Goal: Task Accomplishment & Management: Use online tool/utility

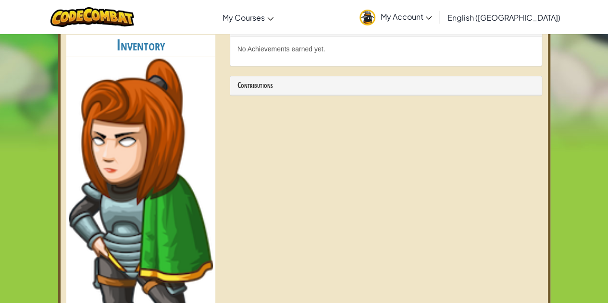
scroll to position [258, 0]
click at [131, 150] on img at bounding box center [141, 210] width 144 height 302
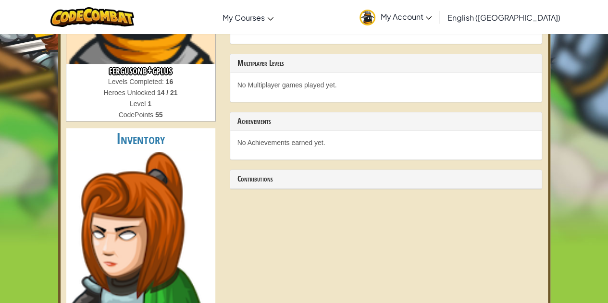
click at [138, 137] on h2 "Inventory" at bounding box center [140, 139] width 149 height 22
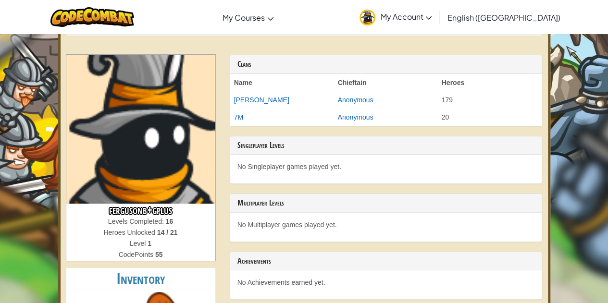
scroll to position [25, 0]
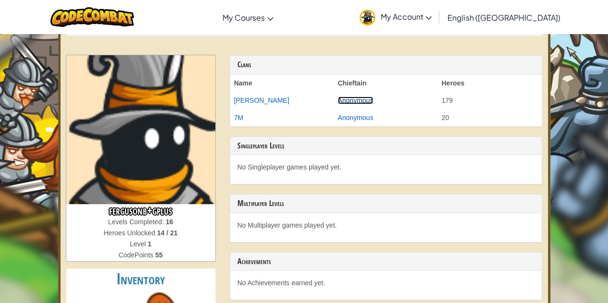
click at [364, 101] on link "Anonymous" at bounding box center [356, 101] width 36 height 8
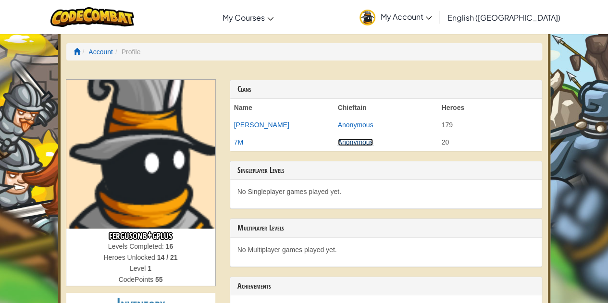
click at [360, 141] on link "Anonymous" at bounding box center [356, 142] width 36 height 8
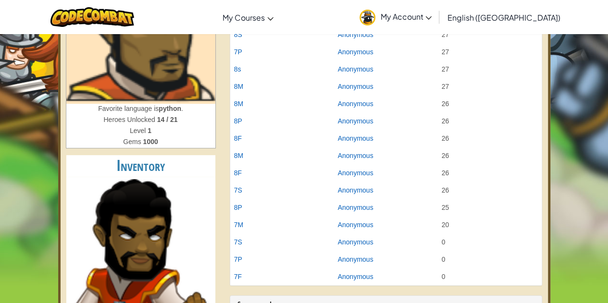
scroll to position [126, 0]
click at [342, 223] on link "Anonymous" at bounding box center [356, 225] width 36 height 8
click at [357, 224] on link "Anonymous" at bounding box center [356, 225] width 36 height 8
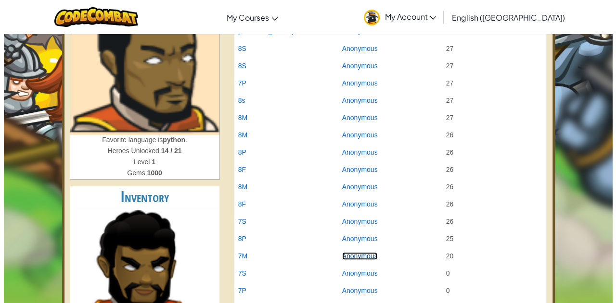
scroll to position [0, 0]
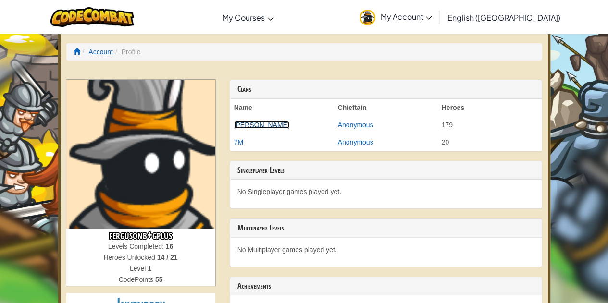
click at [248, 123] on link "[PERSON_NAME]" at bounding box center [261, 125] width 55 height 8
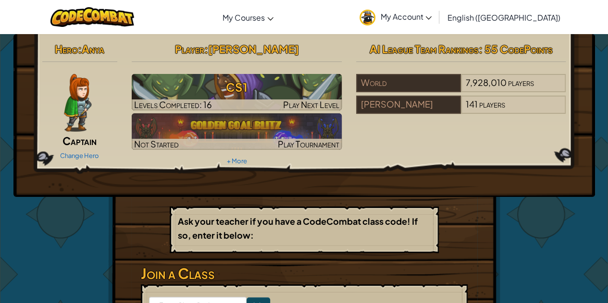
click at [82, 103] on img at bounding box center [77, 103] width 27 height 58
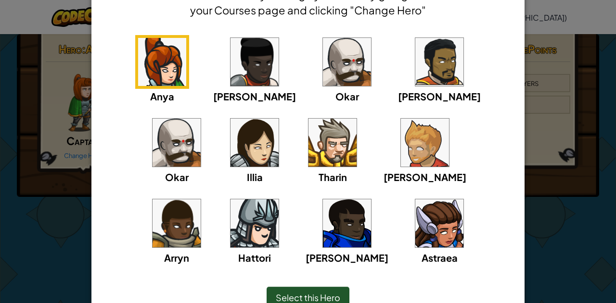
scroll to position [61, 0]
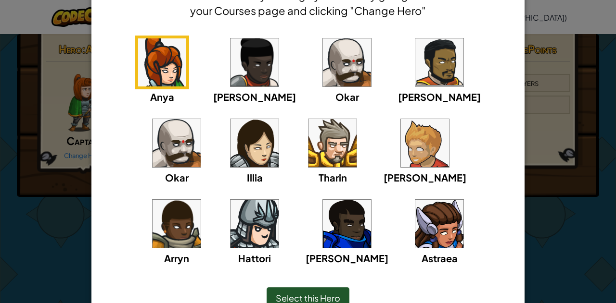
click at [401, 132] on img at bounding box center [425, 143] width 48 height 48
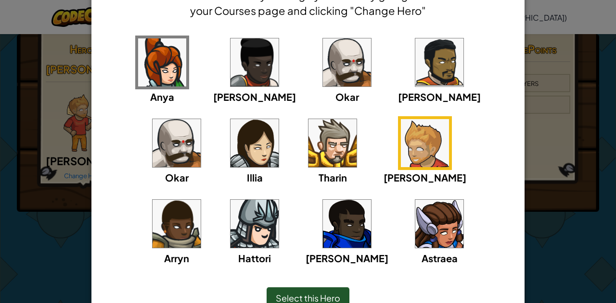
click at [415, 210] on img at bounding box center [439, 224] width 48 height 48
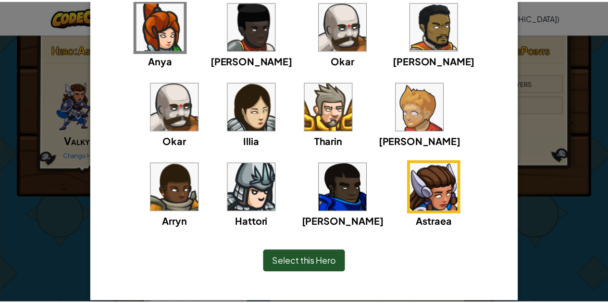
scroll to position [97, 0]
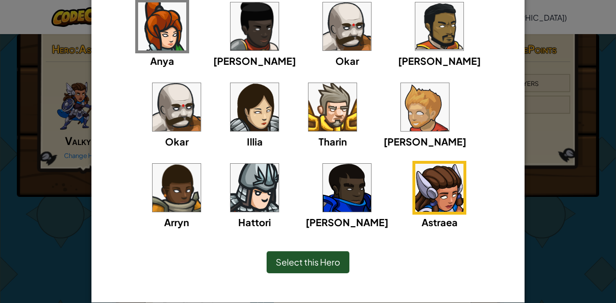
click at [323, 28] on img at bounding box center [347, 26] width 48 height 48
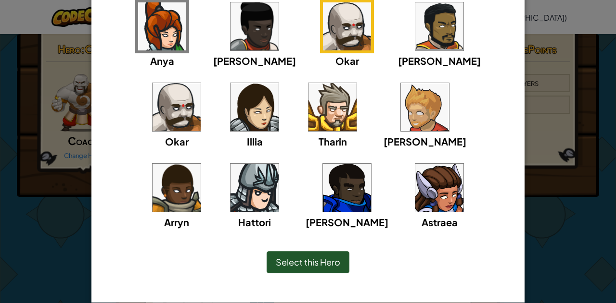
click at [201, 83] on img at bounding box center [176, 107] width 48 height 48
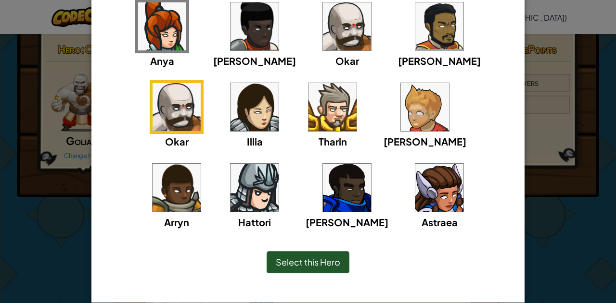
click at [415, 23] on img at bounding box center [439, 26] width 48 height 48
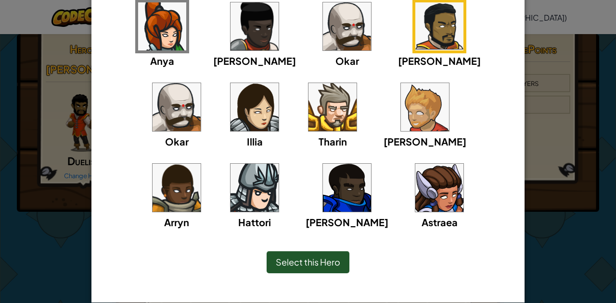
click at [401, 107] on img at bounding box center [425, 107] width 48 height 48
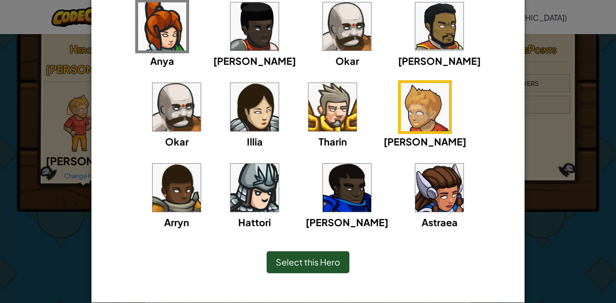
click at [304, 258] on span "Select this Hero" at bounding box center [308, 262] width 64 height 11
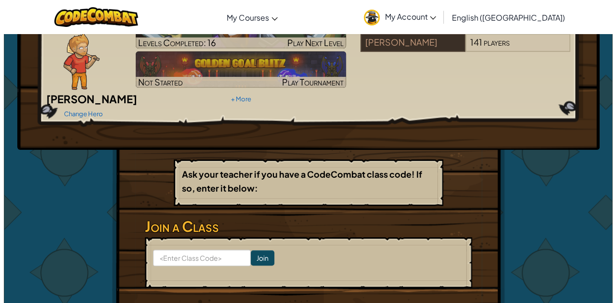
scroll to position [0, 0]
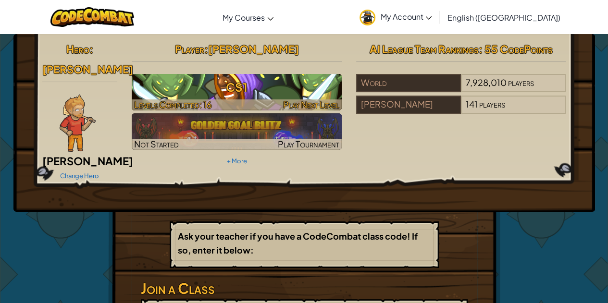
click at [195, 95] on h3 "CS1" at bounding box center [237, 87] width 210 height 22
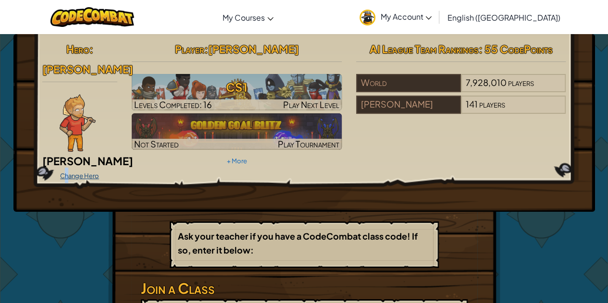
drag, startPoint x: 82, startPoint y: 154, endPoint x: 66, endPoint y: 154, distance: 15.4
click at [66, 172] on link "Change Hero" at bounding box center [79, 176] width 39 height 8
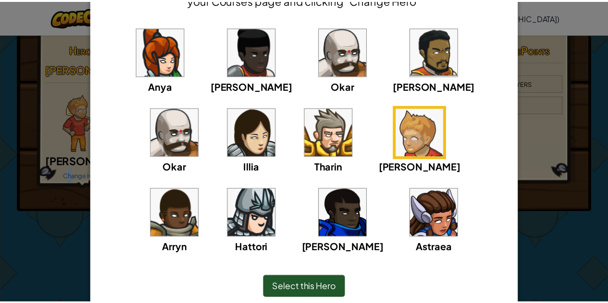
scroll to position [80, 0]
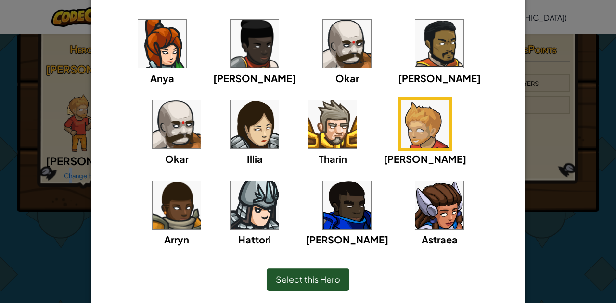
click at [278, 181] on img at bounding box center [254, 205] width 48 height 48
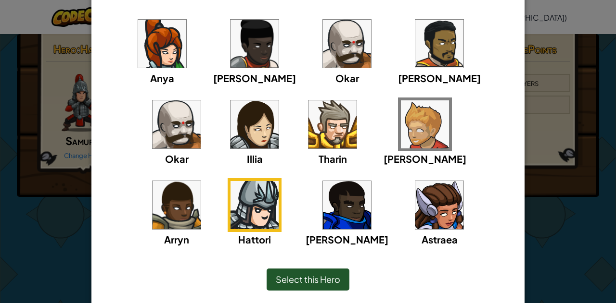
click at [401, 134] on img at bounding box center [425, 125] width 48 height 48
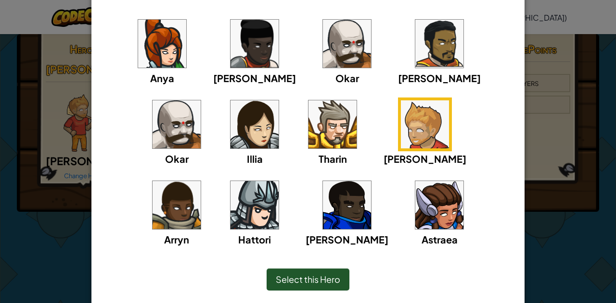
click at [415, 210] on img at bounding box center [439, 205] width 48 height 48
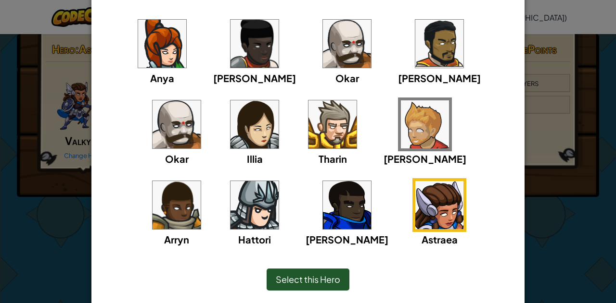
click at [315, 281] on span "Select this Hero" at bounding box center [308, 279] width 64 height 11
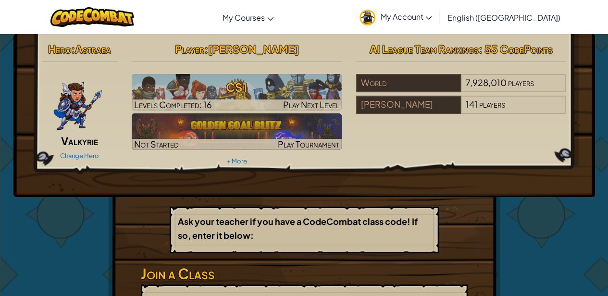
click at [433, 23] on link "My Account" at bounding box center [396, 17] width 82 height 30
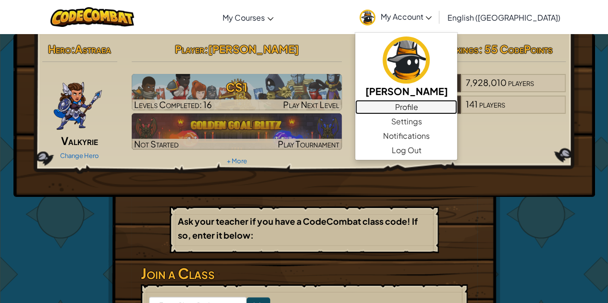
click at [457, 106] on link "Profile" at bounding box center [406, 107] width 102 height 14
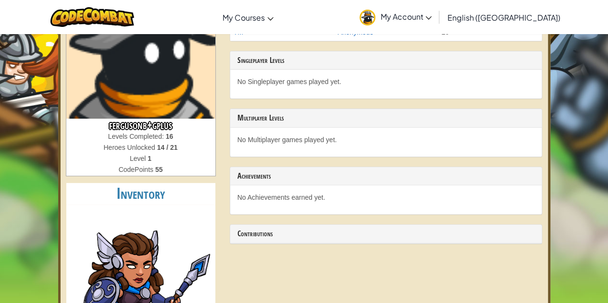
scroll to position [95, 0]
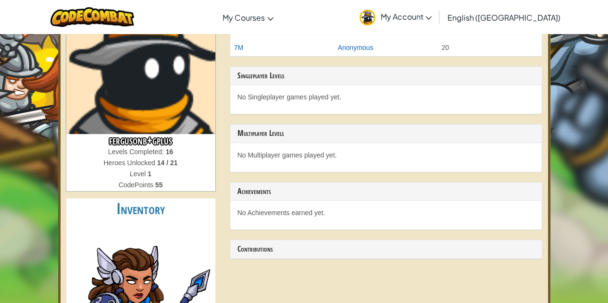
click at [164, 116] on img at bounding box center [140, 59] width 149 height 149
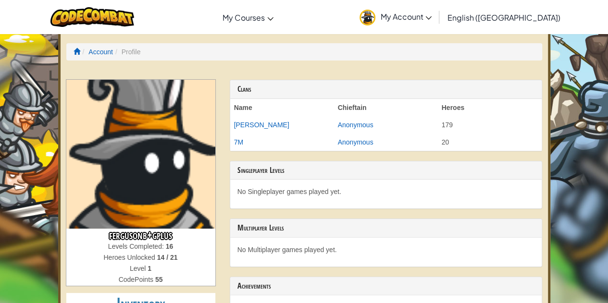
click at [138, 122] on img at bounding box center [140, 154] width 149 height 149
click at [125, 18] on img at bounding box center [92, 17] width 84 height 20
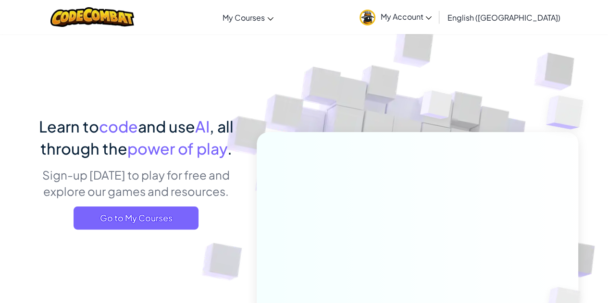
click at [432, 16] on span "My Account" at bounding box center [405, 17] width 51 height 10
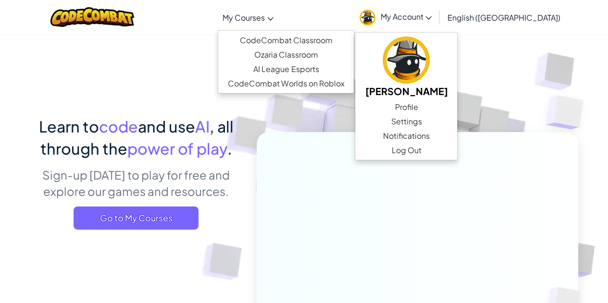
click at [278, 23] on link "My Courses" at bounding box center [248, 17] width 61 height 26
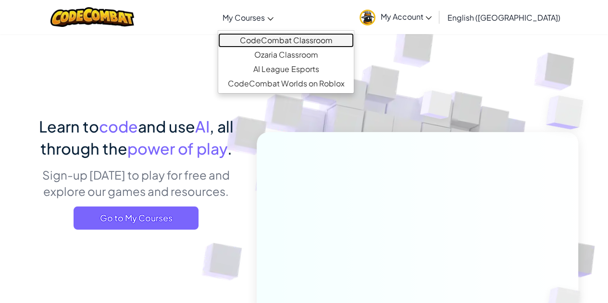
click at [333, 42] on link "CodeCombat Classroom" at bounding box center [286, 40] width 136 height 14
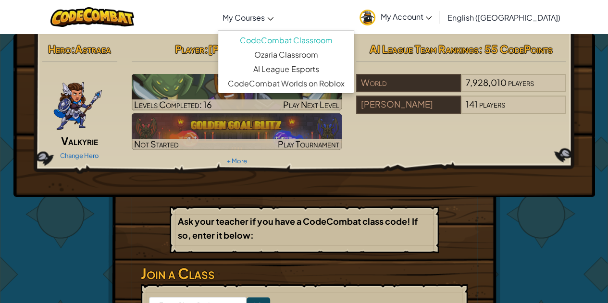
click at [278, 8] on link "My Courses" at bounding box center [248, 17] width 61 height 26
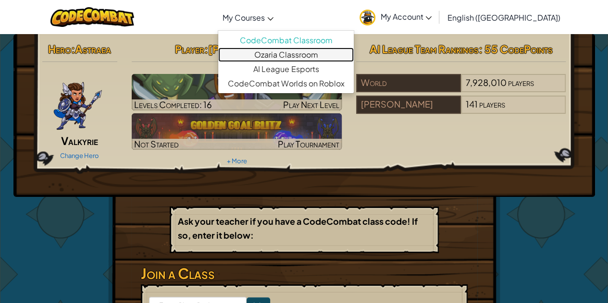
click at [334, 58] on link "Ozaria Classroom" at bounding box center [286, 55] width 136 height 14
